Goal: Submit feedback/report problem

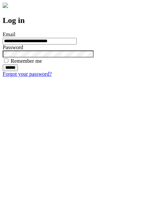
type input "**********"
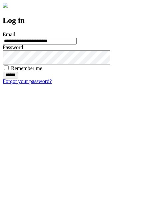
click at [18, 78] on input "******" at bounding box center [10, 75] width 15 height 7
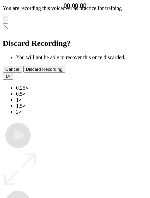
type input "**********"
